Goal: Task Accomplishment & Management: Use online tool/utility

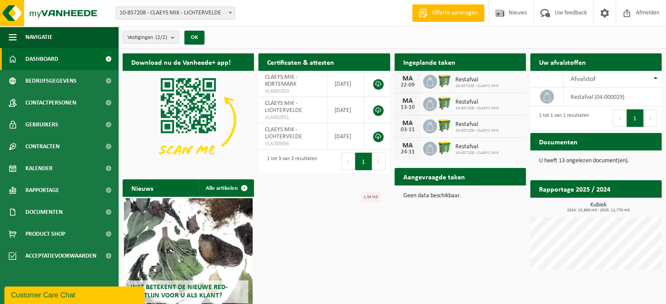
click at [229, 12] on b at bounding box center [231, 13] width 4 height 2
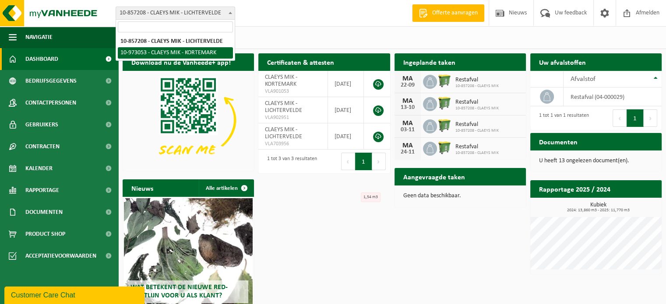
select select "156750"
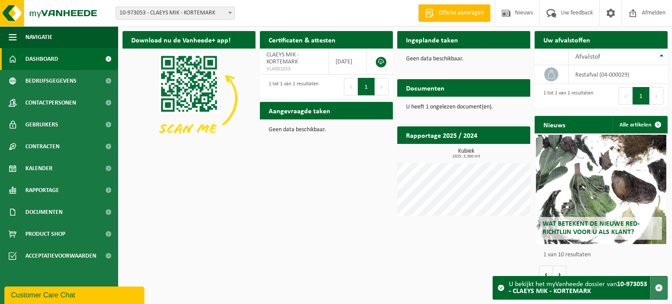
click at [659, 286] on span "button" at bounding box center [659, 288] width 8 height 8
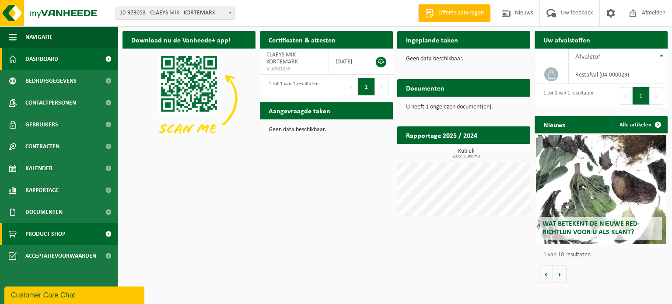
click at [49, 234] on span "Product Shop" at bounding box center [45, 234] width 40 height 22
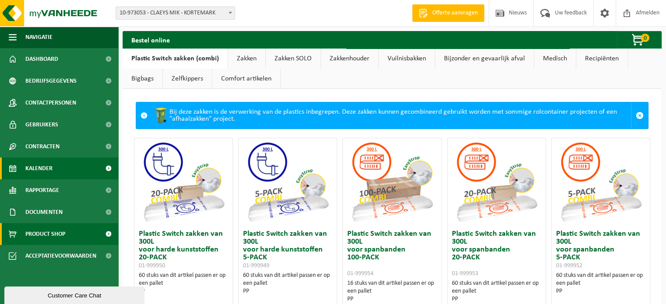
click at [39, 166] on span "Kalender" at bounding box center [38, 169] width 27 height 22
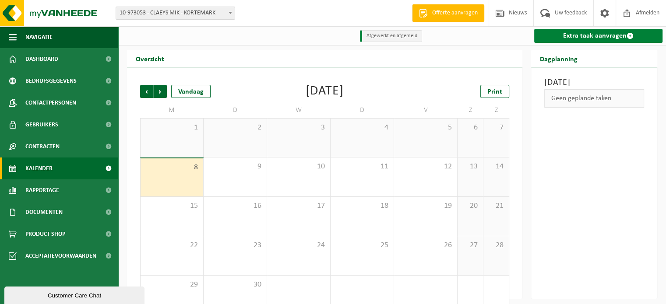
click at [623, 36] on link "Extra taak aanvragen" at bounding box center [598, 36] width 128 height 14
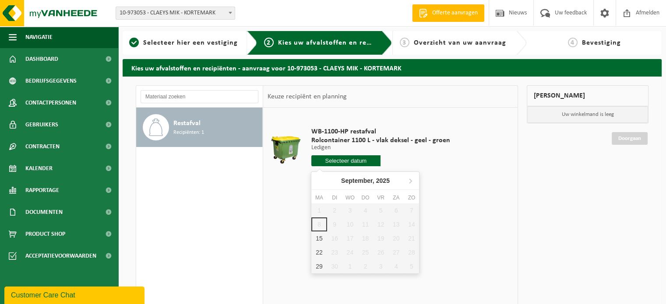
click at [347, 161] on input "text" at bounding box center [346, 160] width 70 height 11
click at [320, 234] on div "15" at bounding box center [318, 239] width 15 height 14
type input "Van [DATE]"
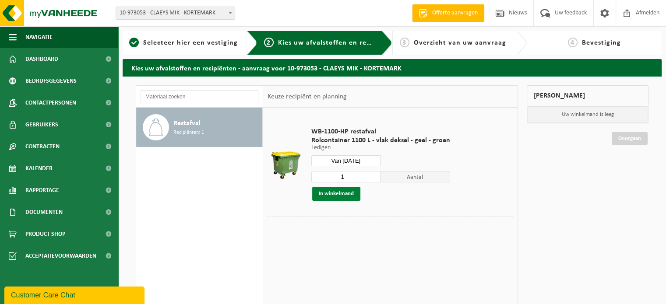
click at [338, 196] on button "In winkelmand" at bounding box center [336, 194] width 48 height 14
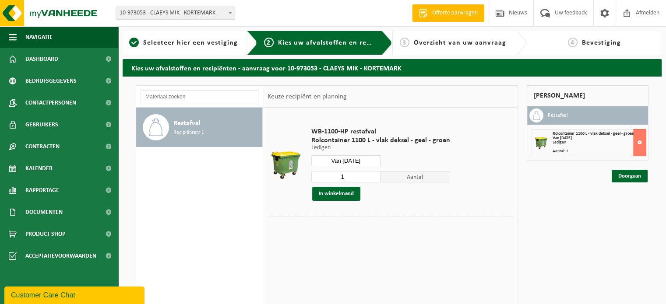
click at [631, 182] on link "Doorgaan" at bounding box center [630, 176] width 36 height 13
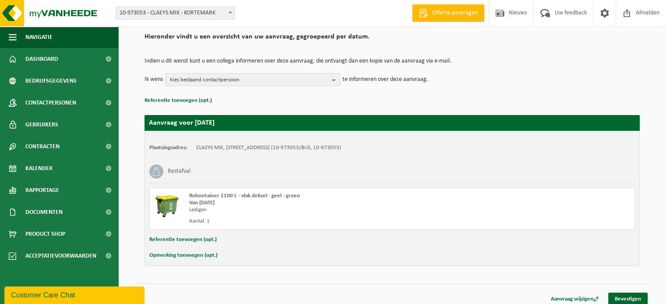
scroll to position [70, 0]
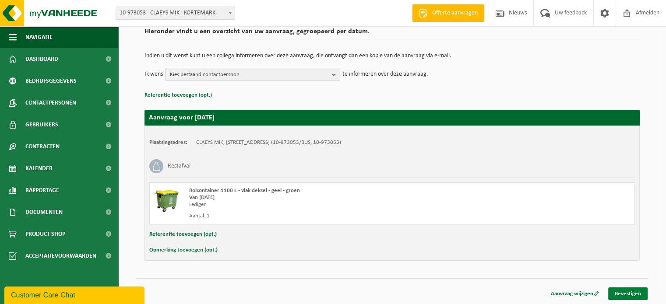
click at [629, 293] on link "Bevestigen" at bounding box center [627, 294] width 39 height 13
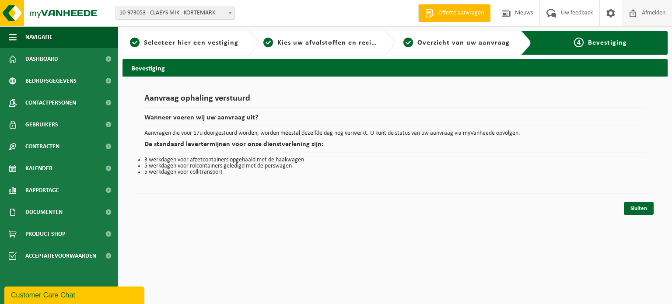
click at [655, 14] on span "Afmelden" at bounding box center [654, 13] width 28 height 26
